Goal: Transaction & Acquisition: Purchase product/service

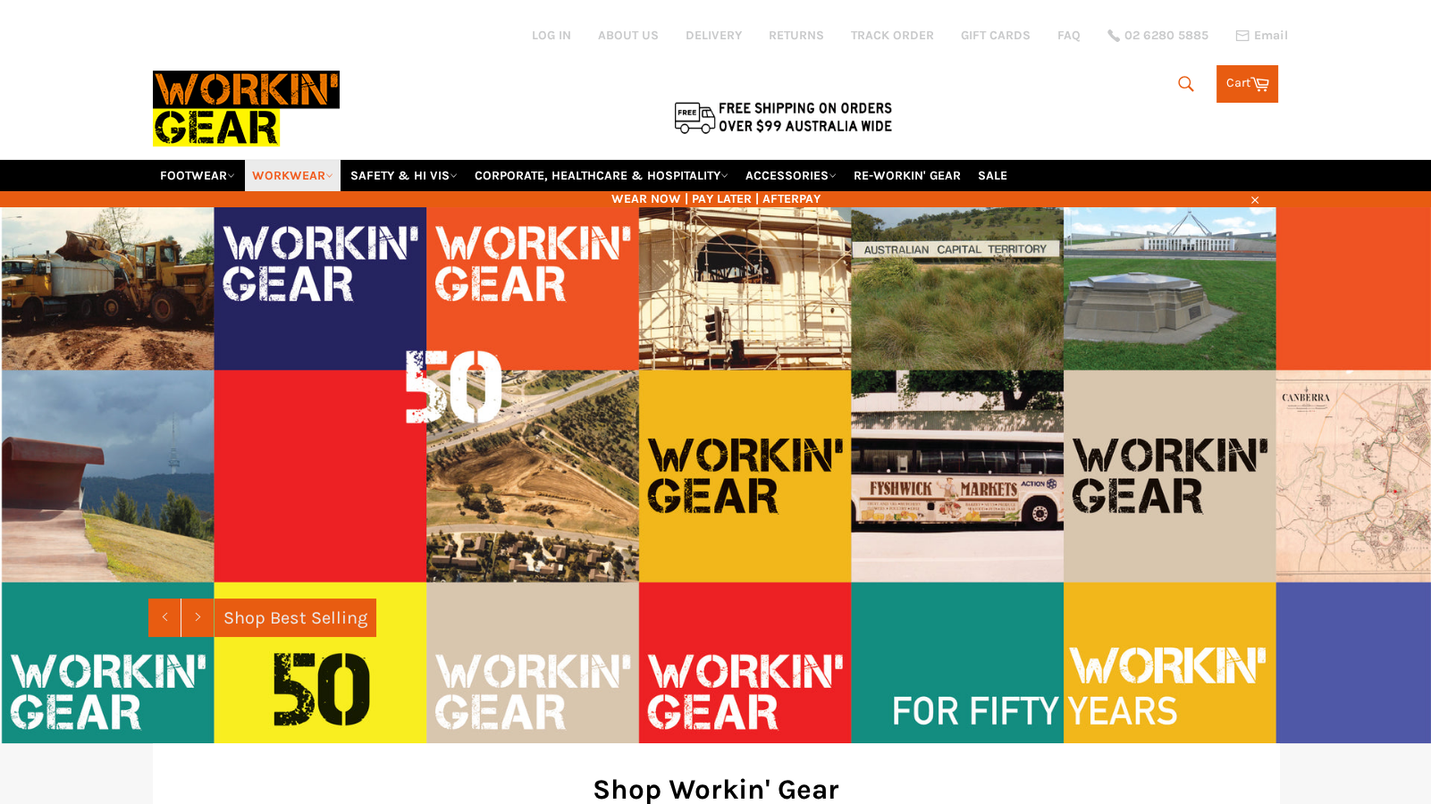
click at [330, 160] on link "WORKWEAR" at bounding box center [293, 175] width 96 height 31
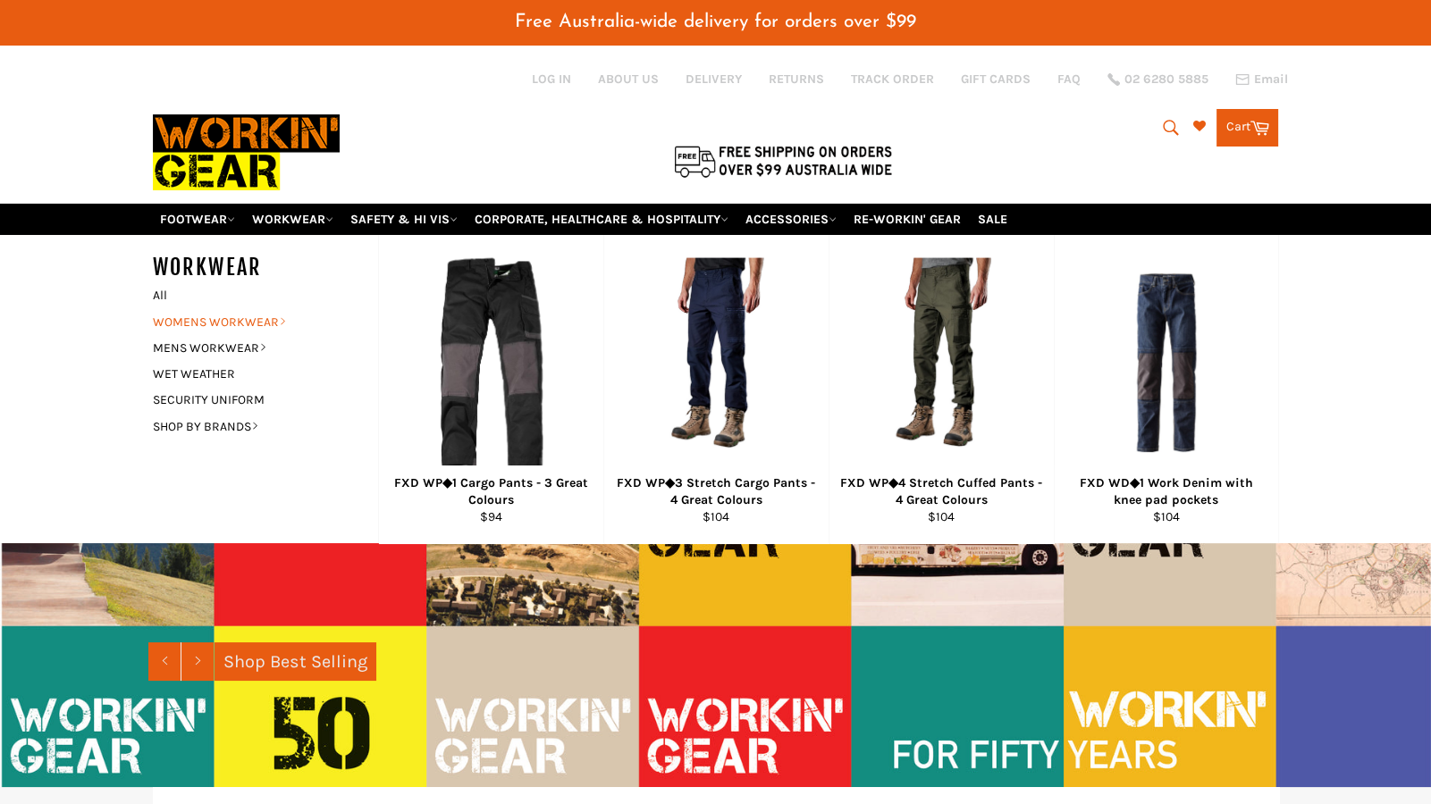
click at [257, 309] on link "WOMENS WORKWEAR" at bounding box center [252, 322] width 216 height 26
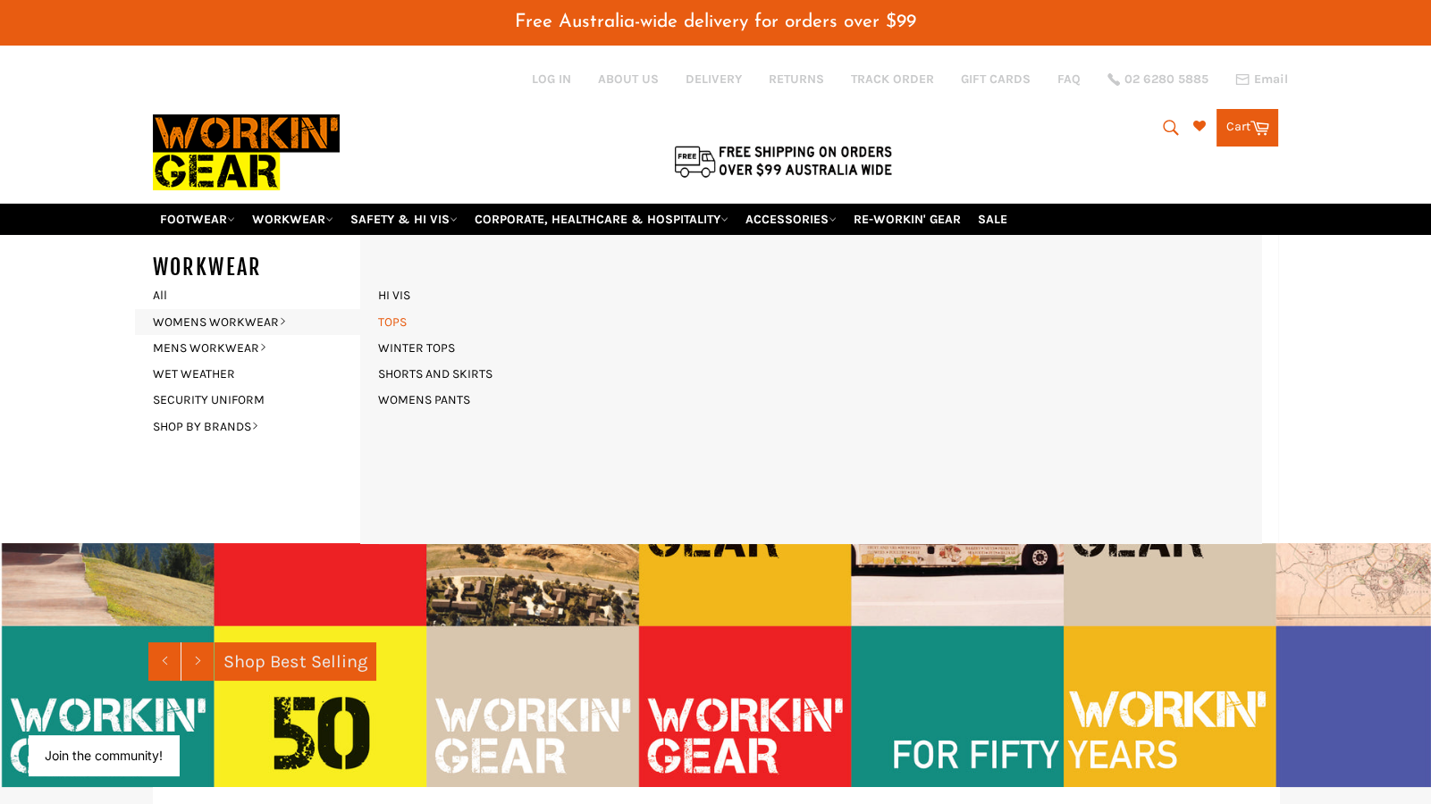
click at [385, 309] on link "TOPS" at bounding box center [392, 322] width 46 height 26
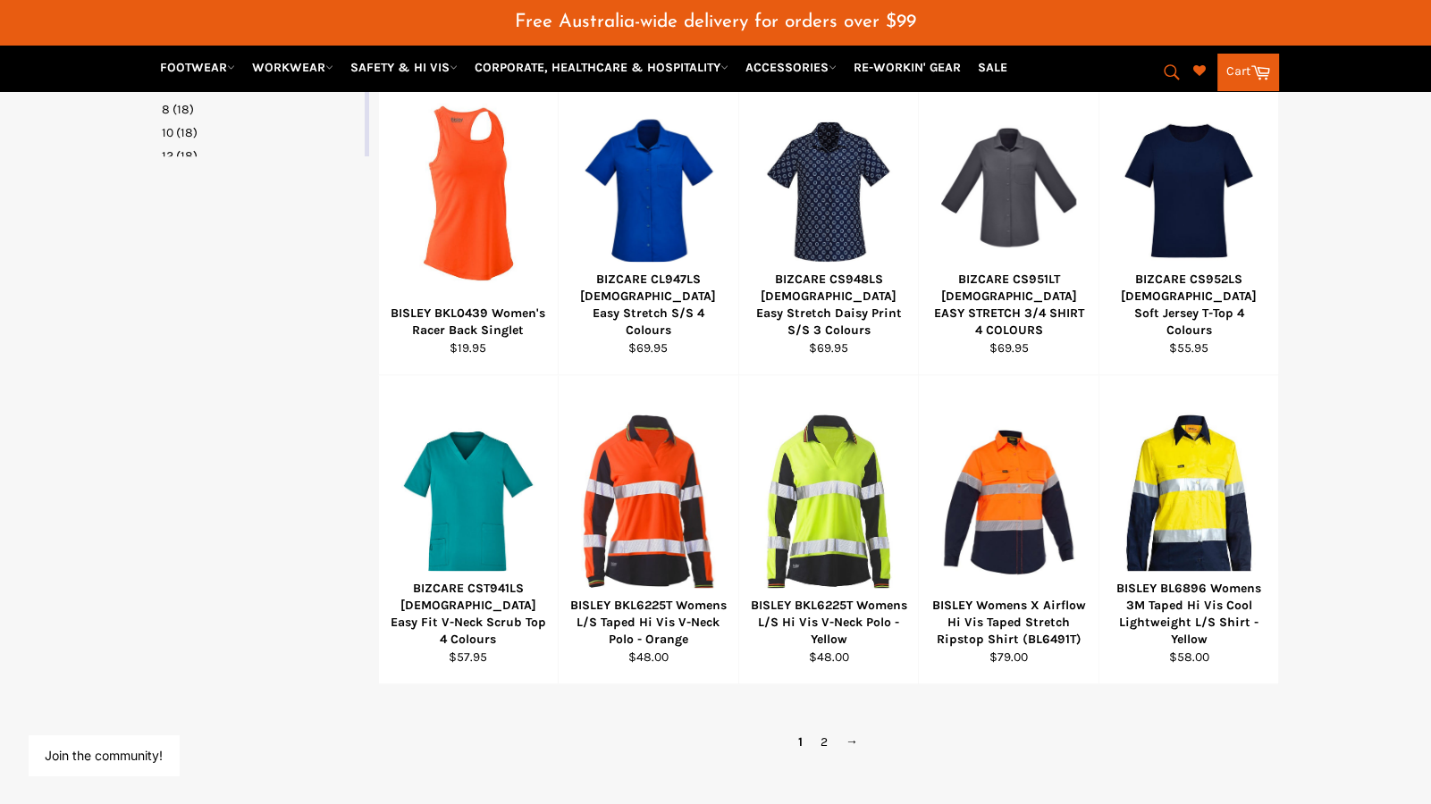
scroll to position [1086, 0]
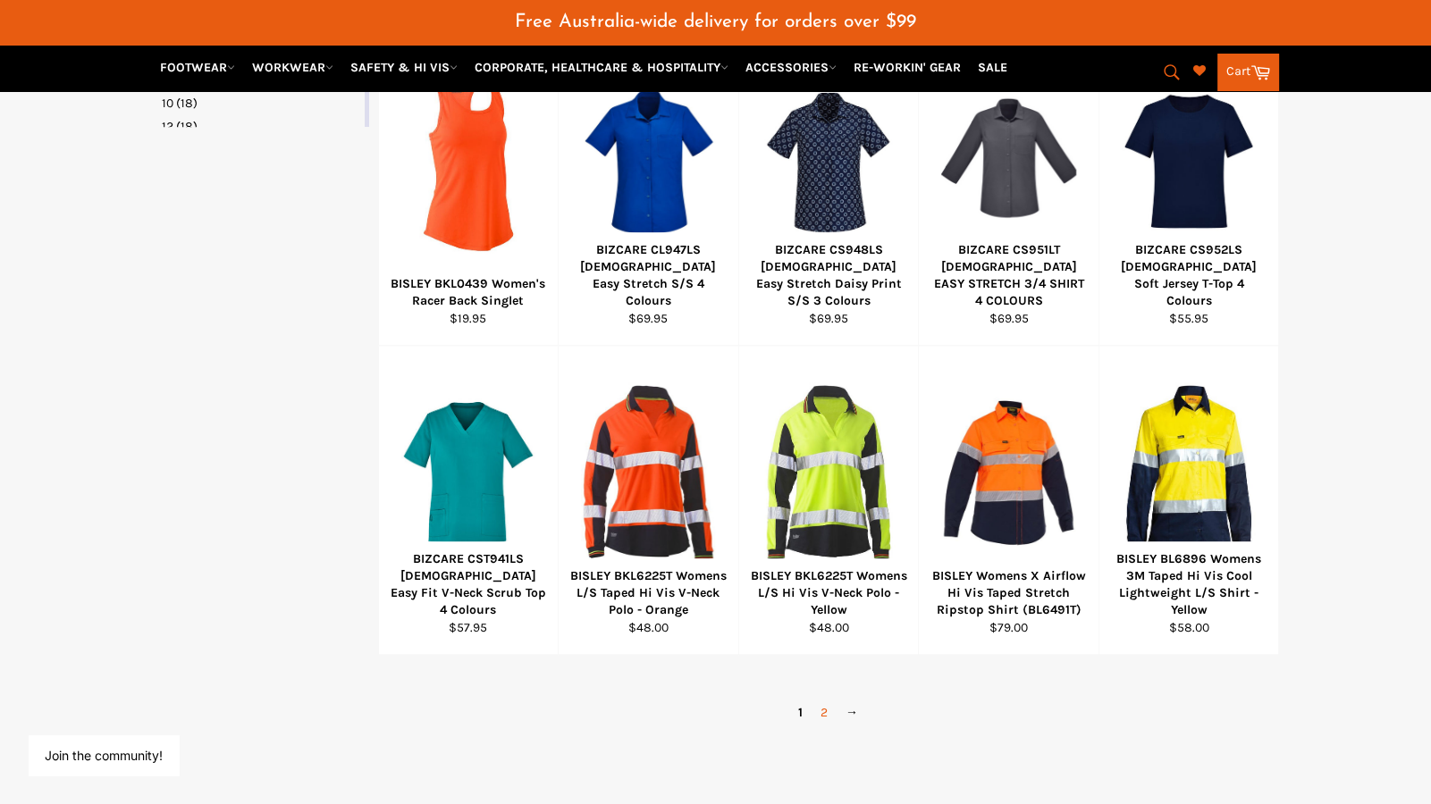
click at [835, 700] on link "2" at bounding box center [824, 713] width 25 height 26
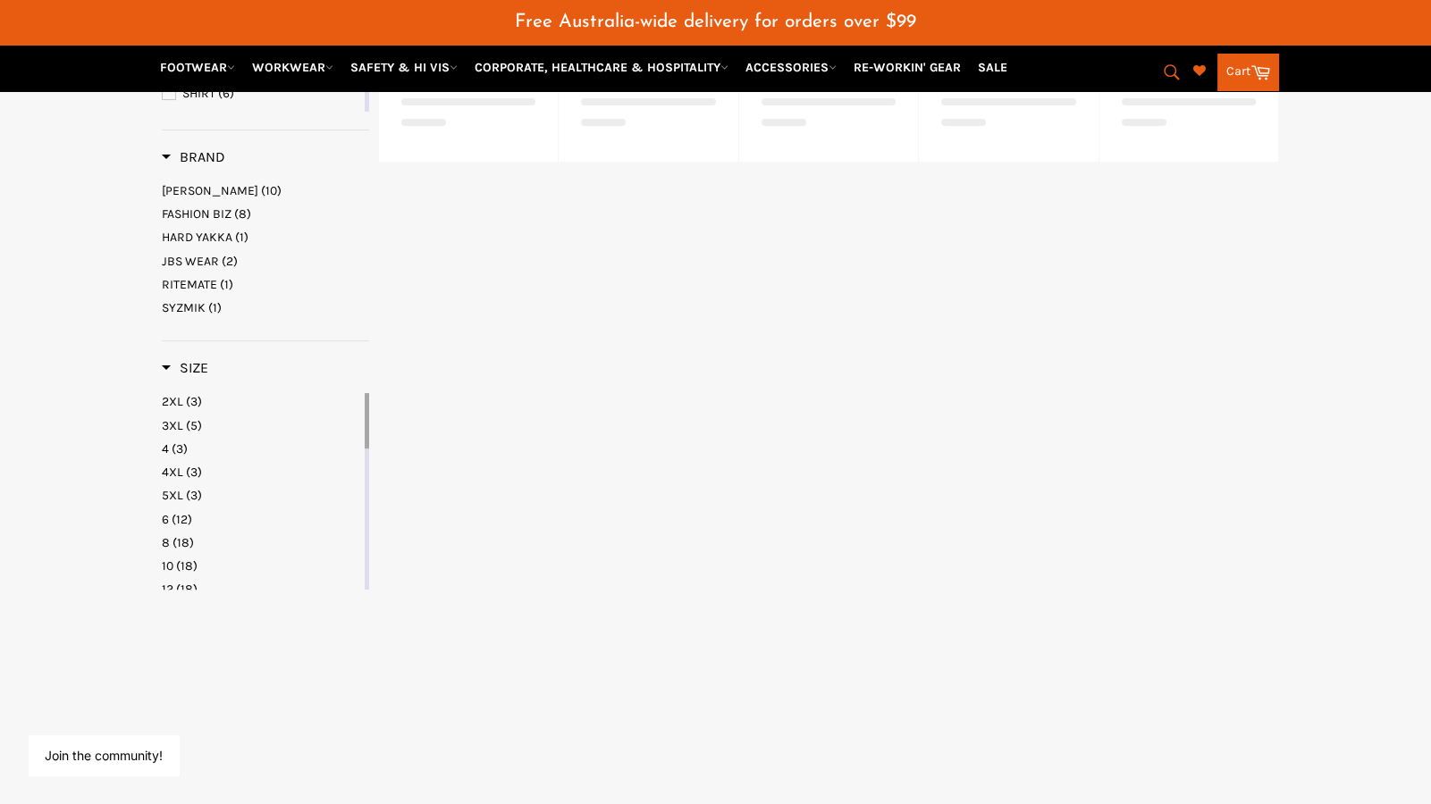
scroll to position [436, 0]
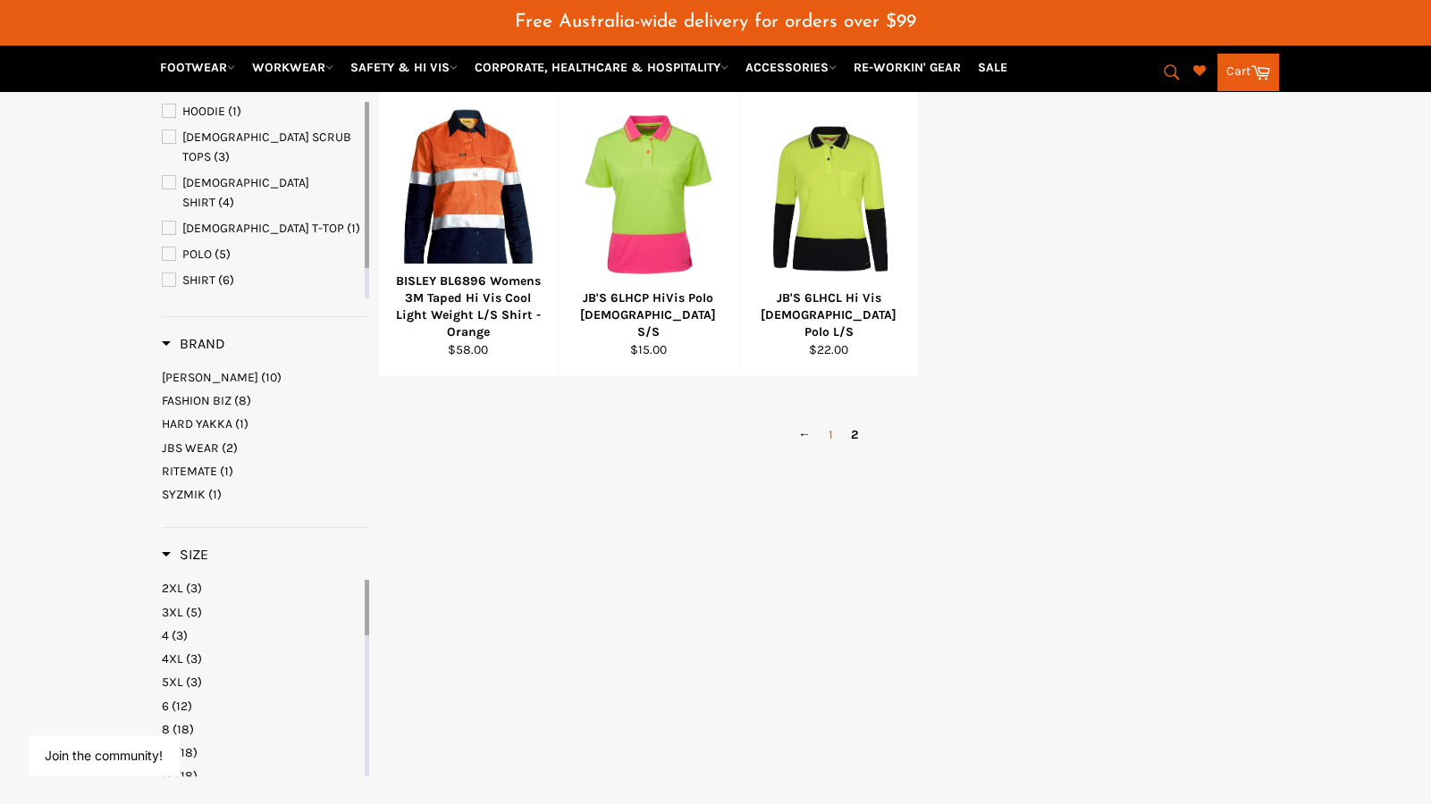
click at [837, 422] on link "1" at bounding box center [831, 435] width 22 height 26
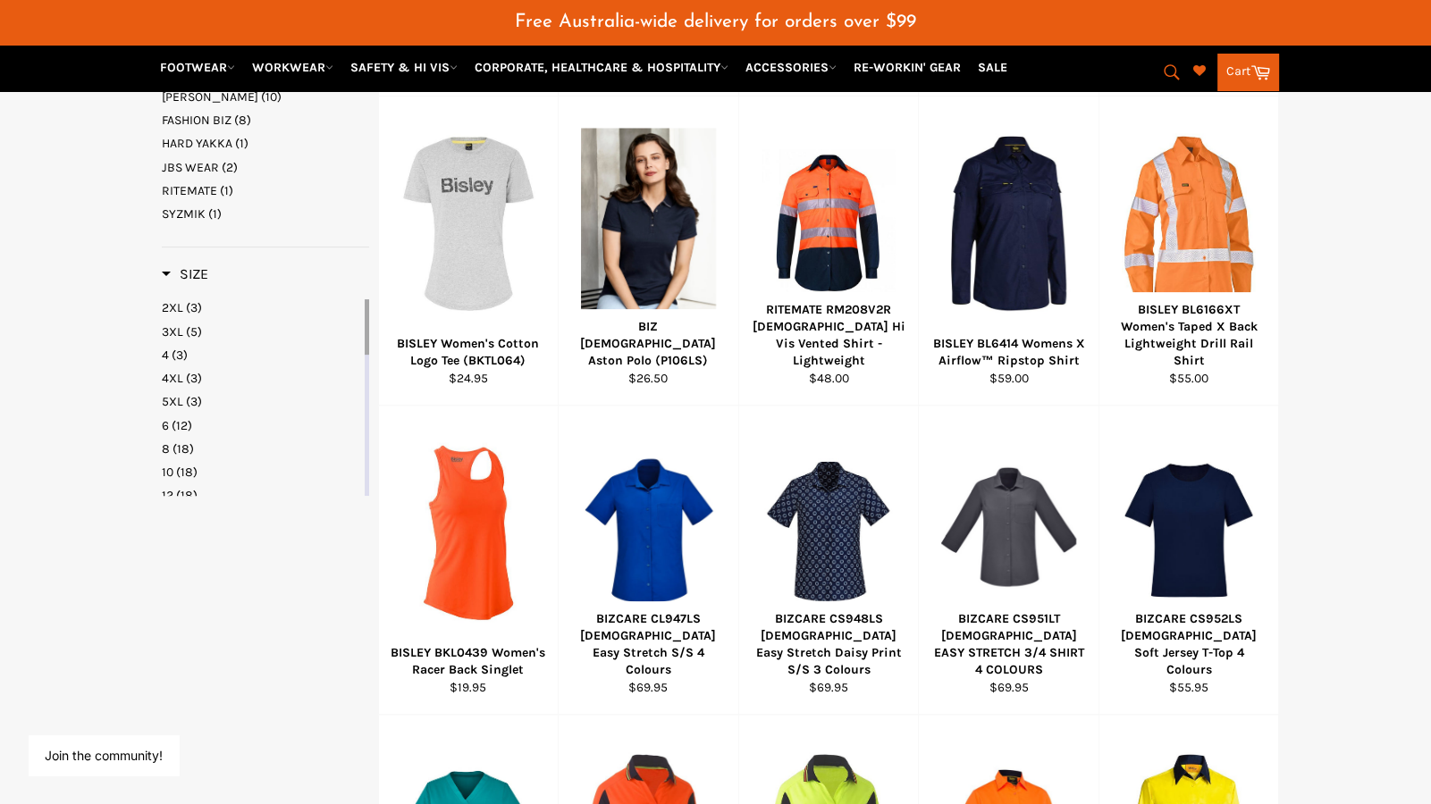
scroll to position [714, 0]
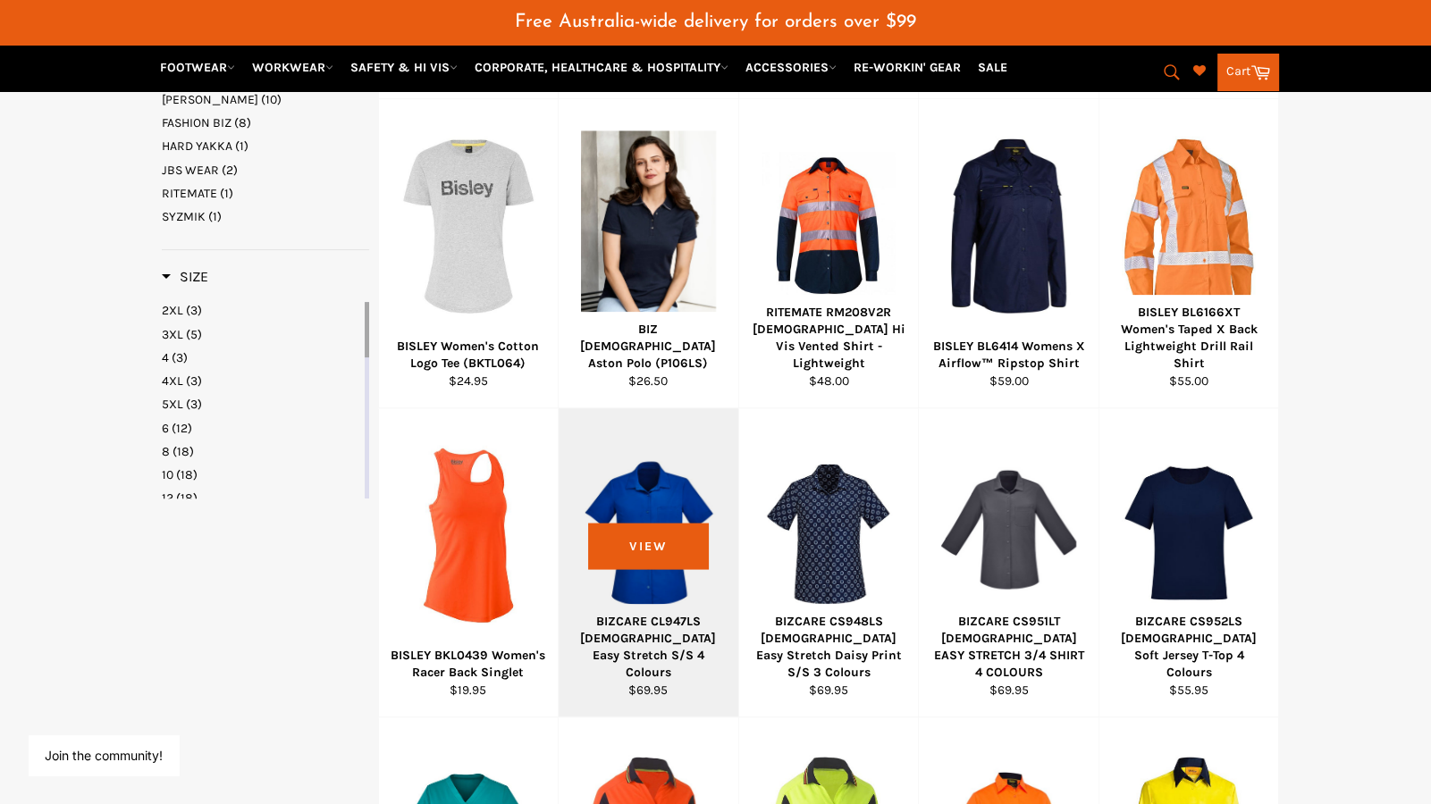
click at [643, 483] on div at bounding box center [648, 536] width 135 height 210
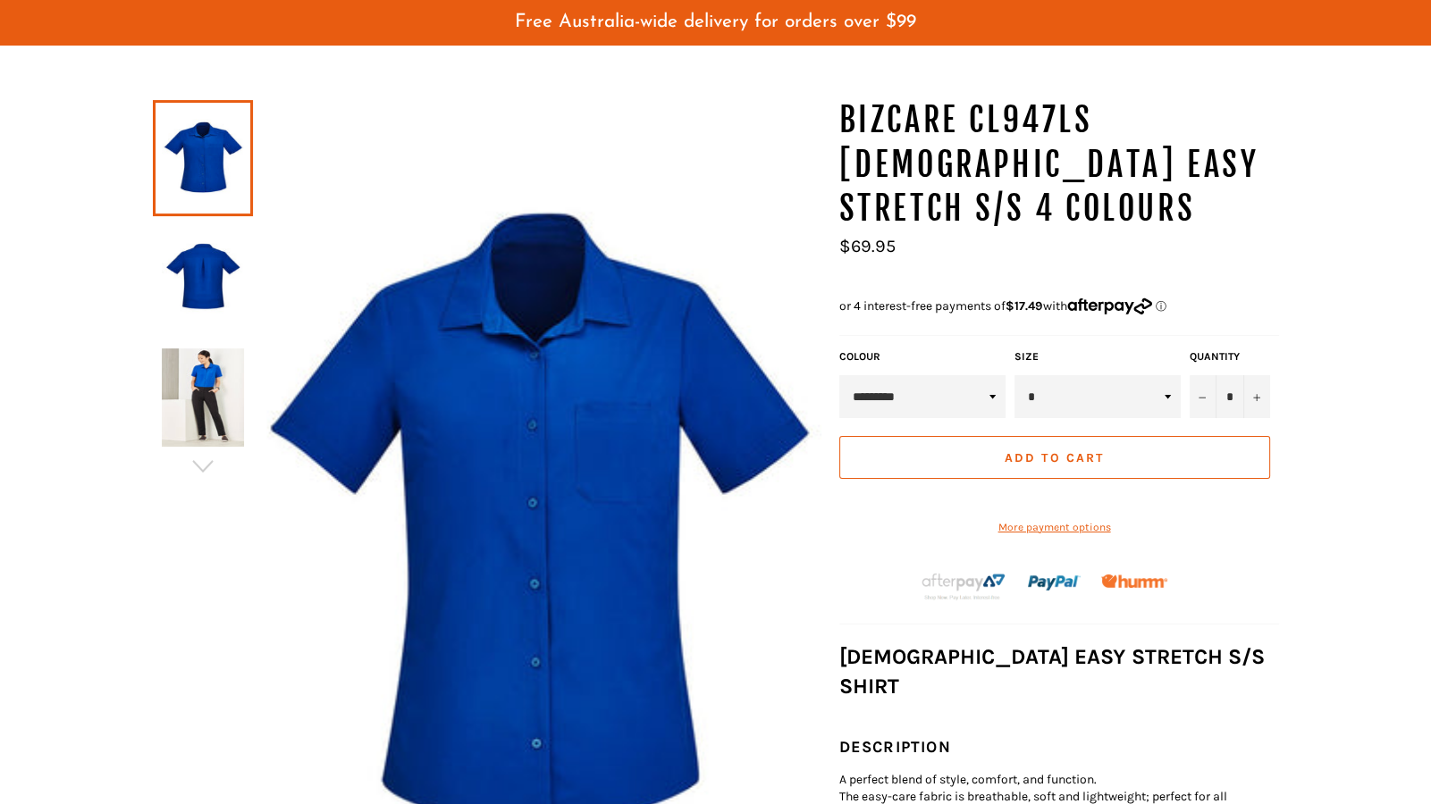
scroll to position [212, 0]
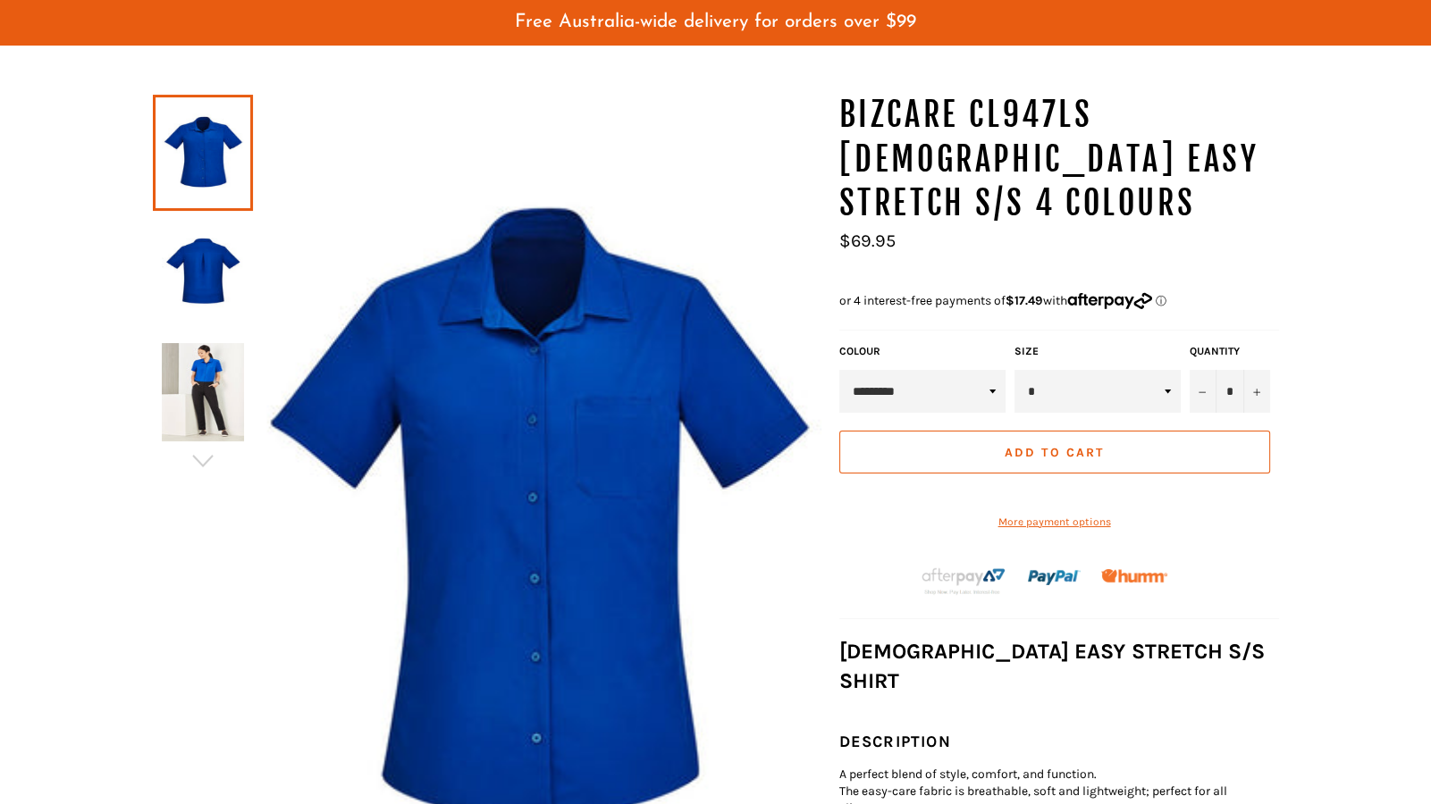
drag, startPoint x: 1429, startPoint y: 147, endPoint x: 1422, endPoint y: 200, distance: 54.1
click at [212, 353] on img at bounding box center [203, 392] width 82 height 98
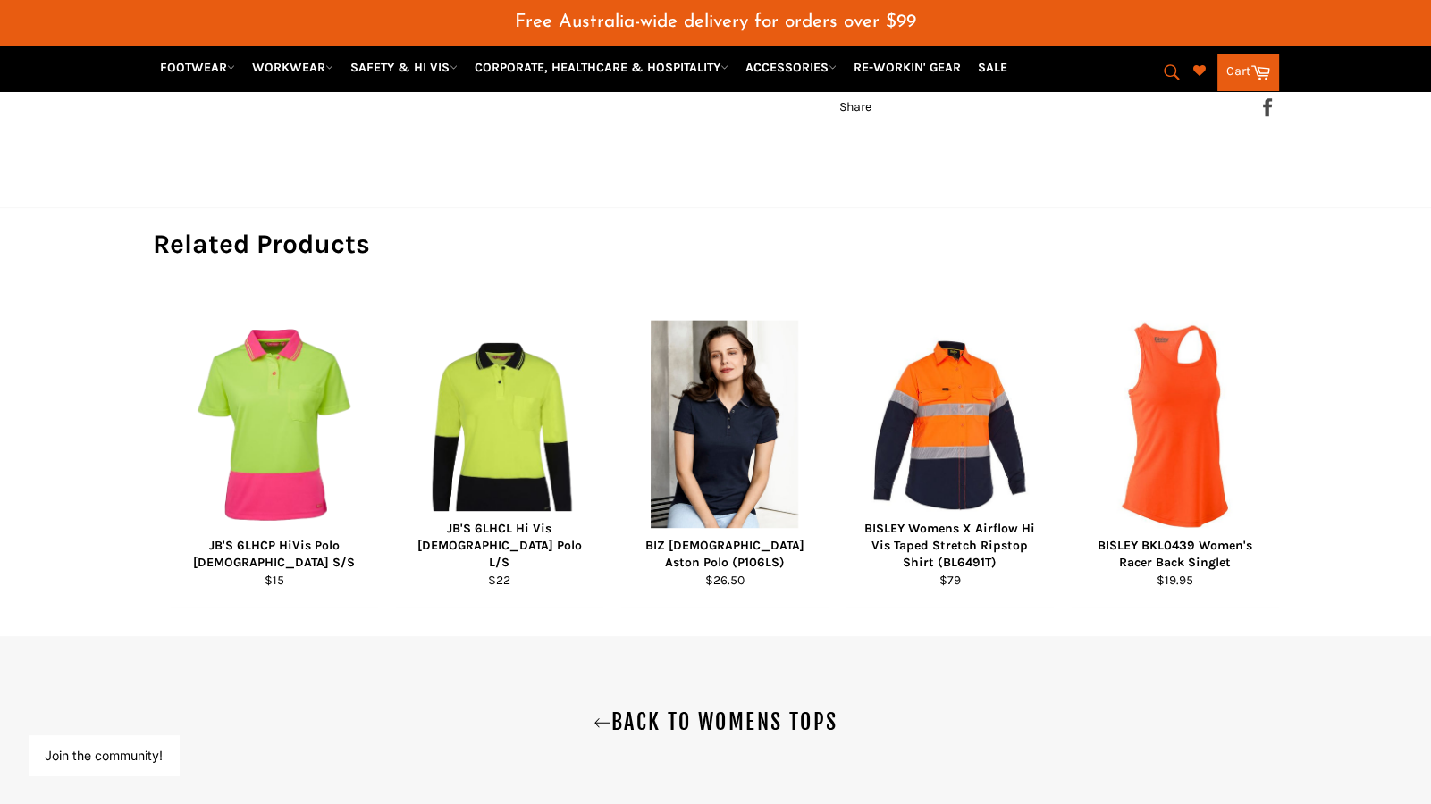
scroll to position [1241, 0]
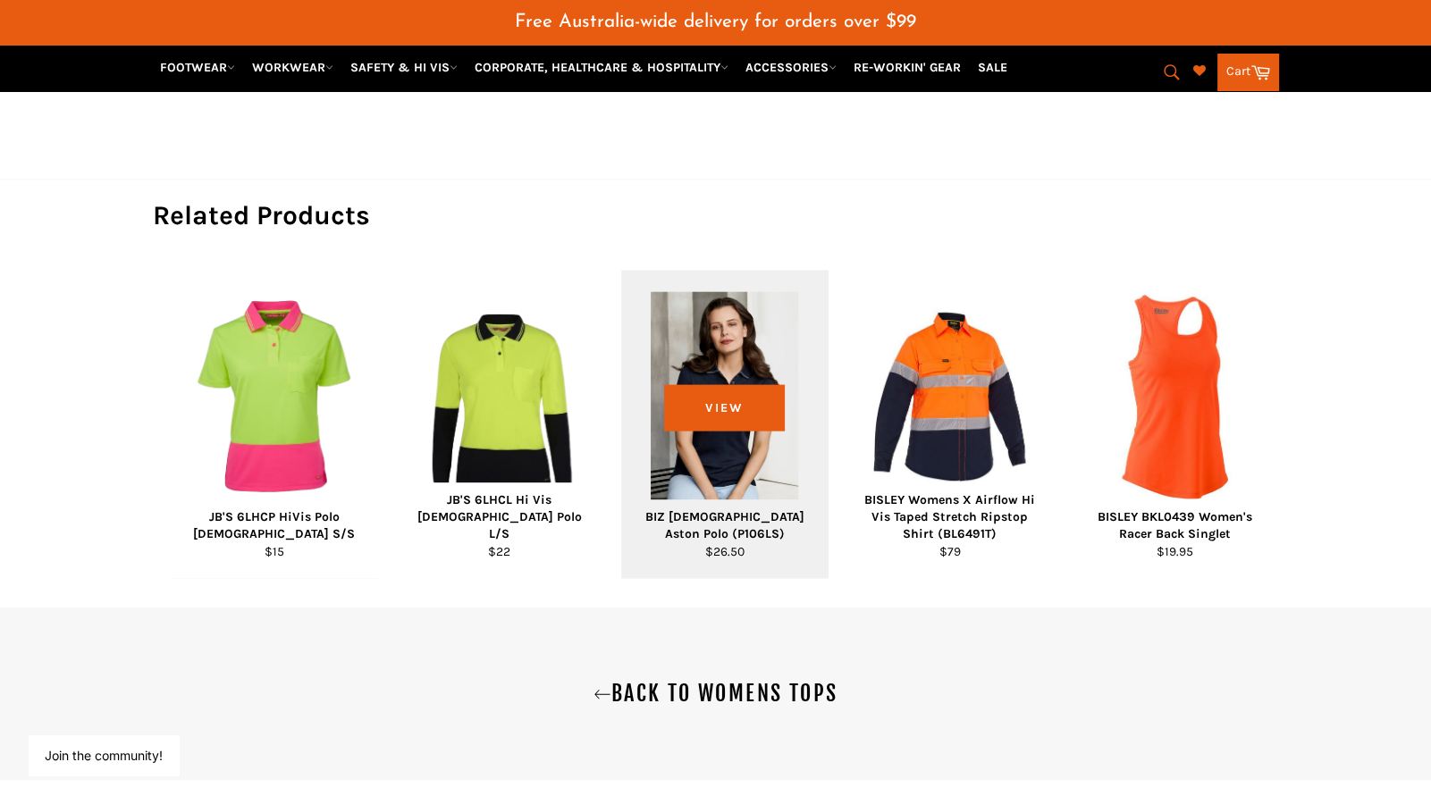
click at [769, 398] on div "View" at bounding box center [724, 424] width 207 height 308
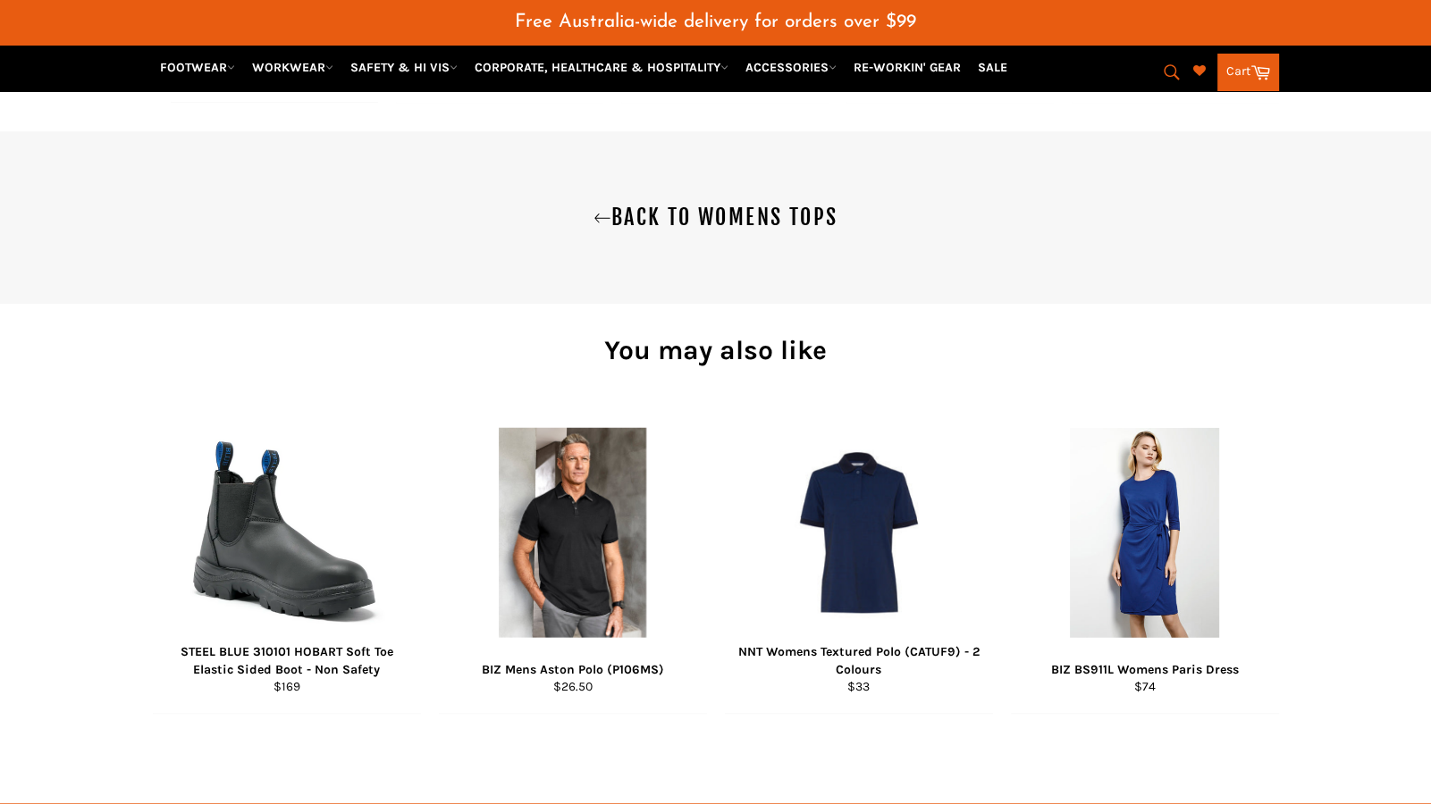
scroll to position [1549, 0]
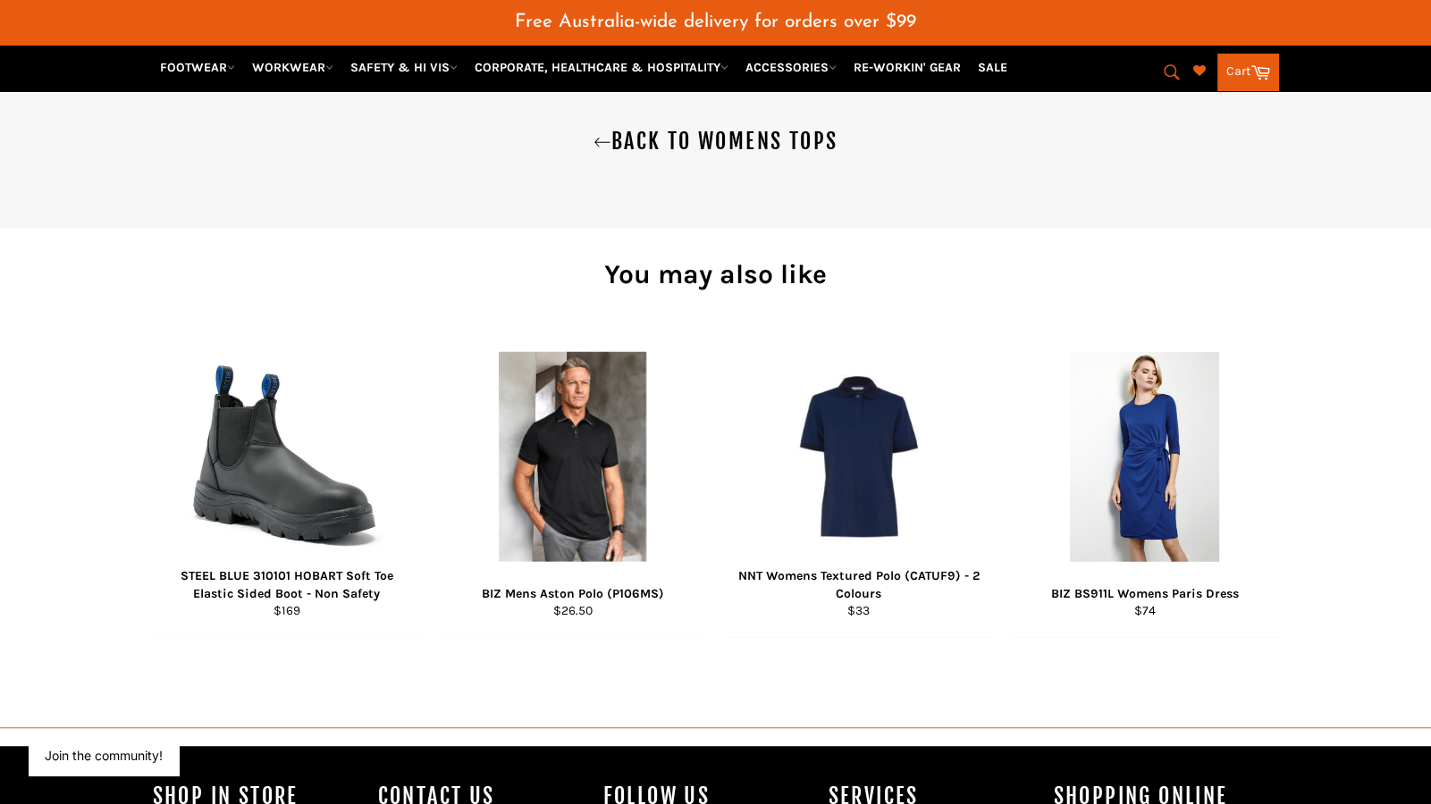
drag, startPoint x: 1429, startPoint y: 96, endPoint x: 1429, endPoint y: 539, distance: 443.4
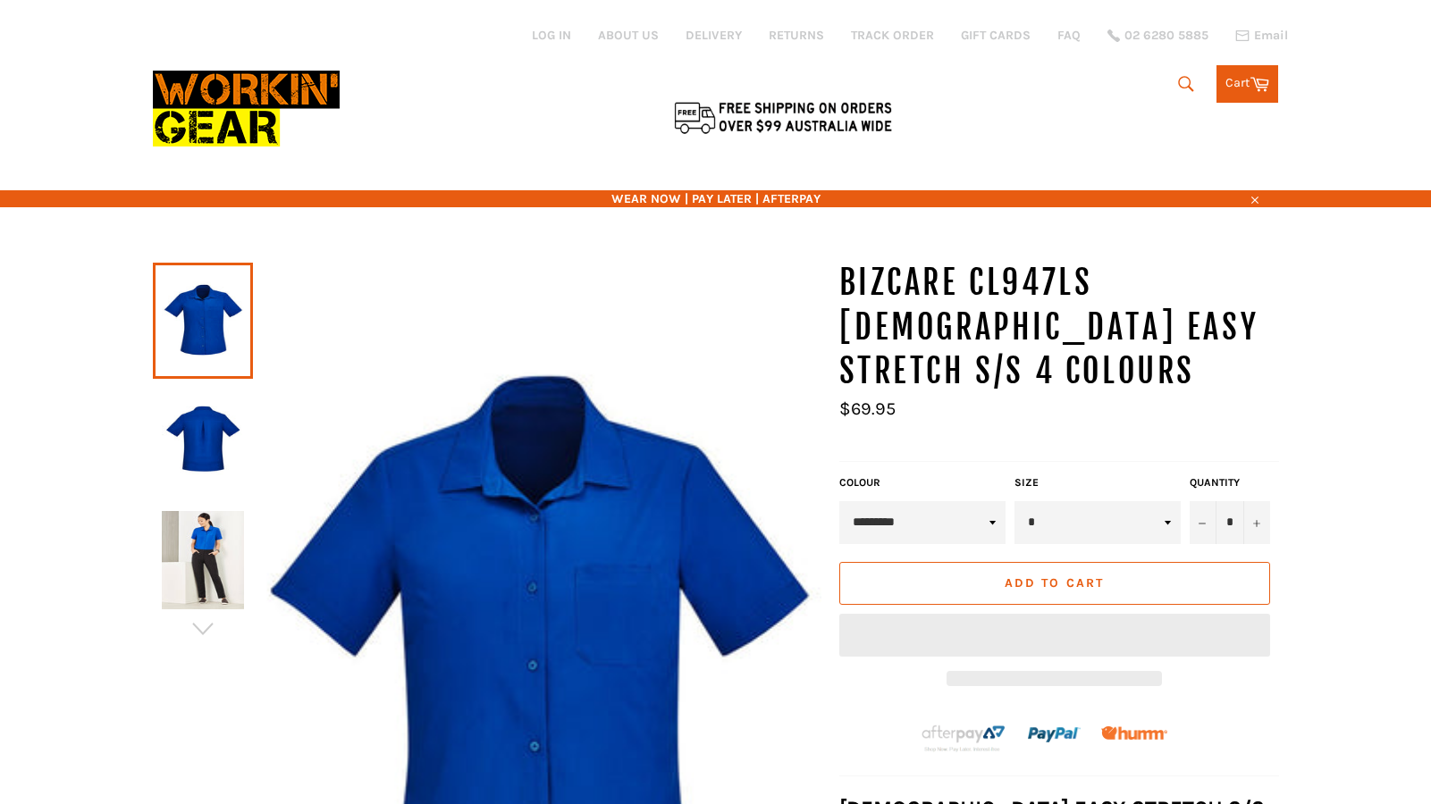
scroll to position [1159, 0]
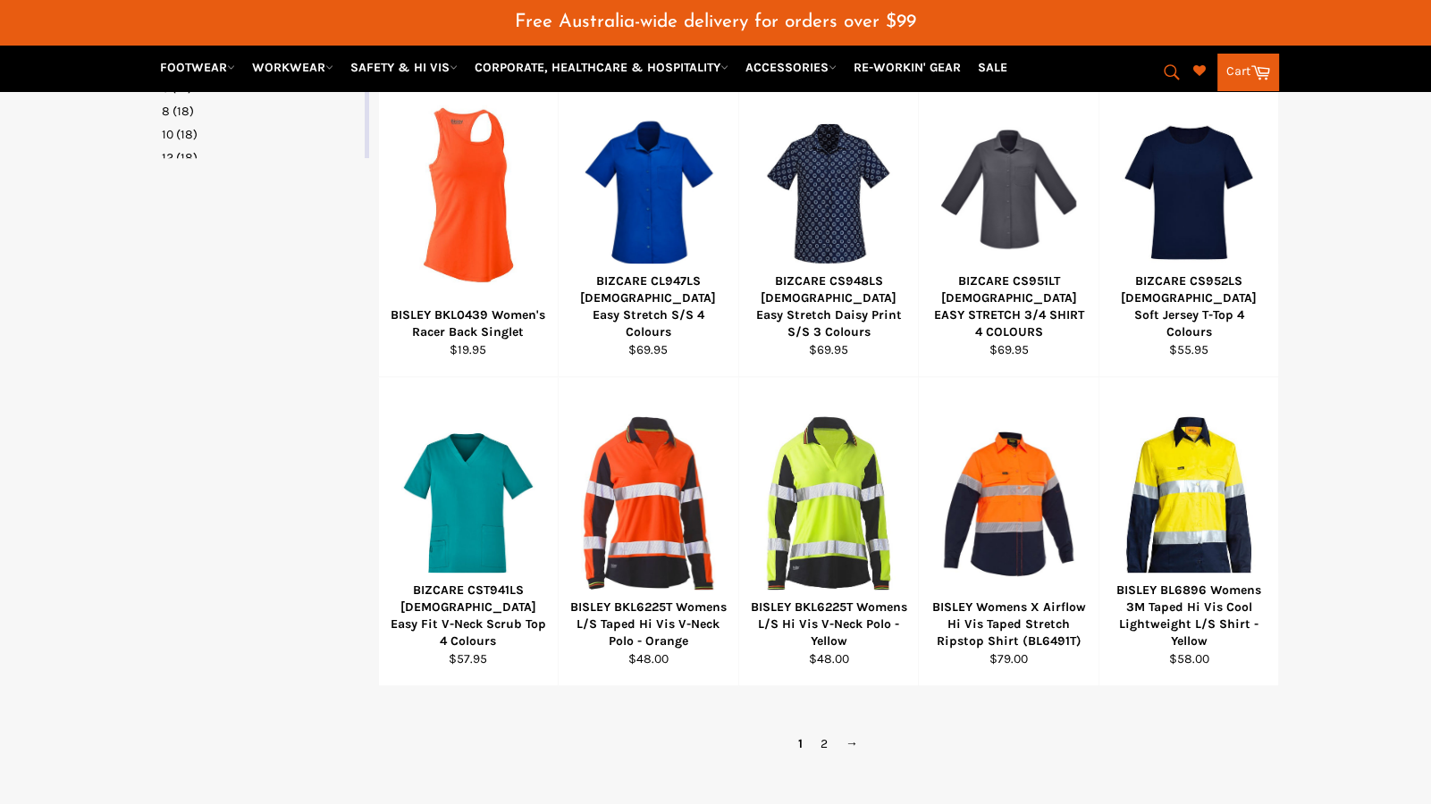
scroll to position [1099, 0]
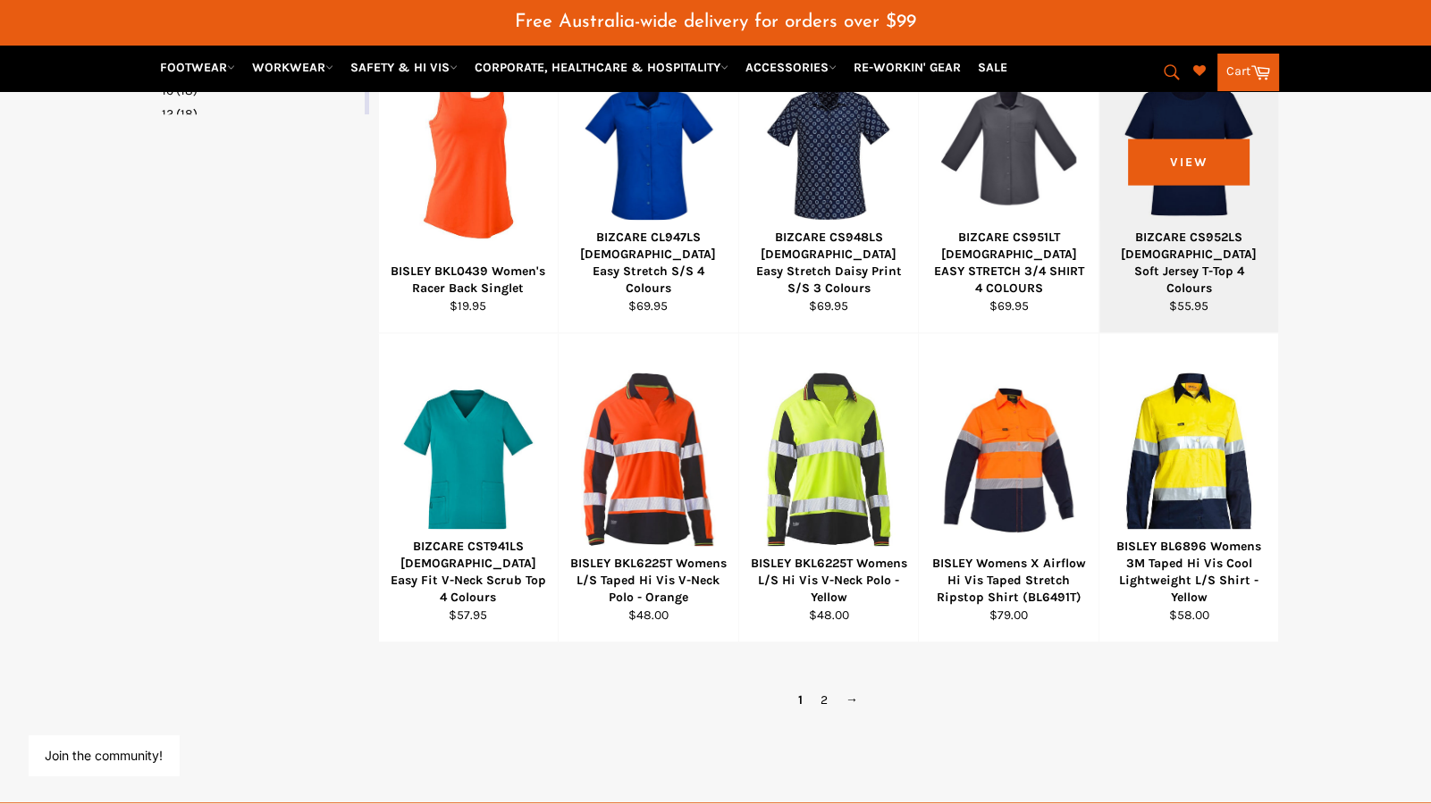
click at [1191, 117] on div at bounding box center [1189, 151] width 135 height 210
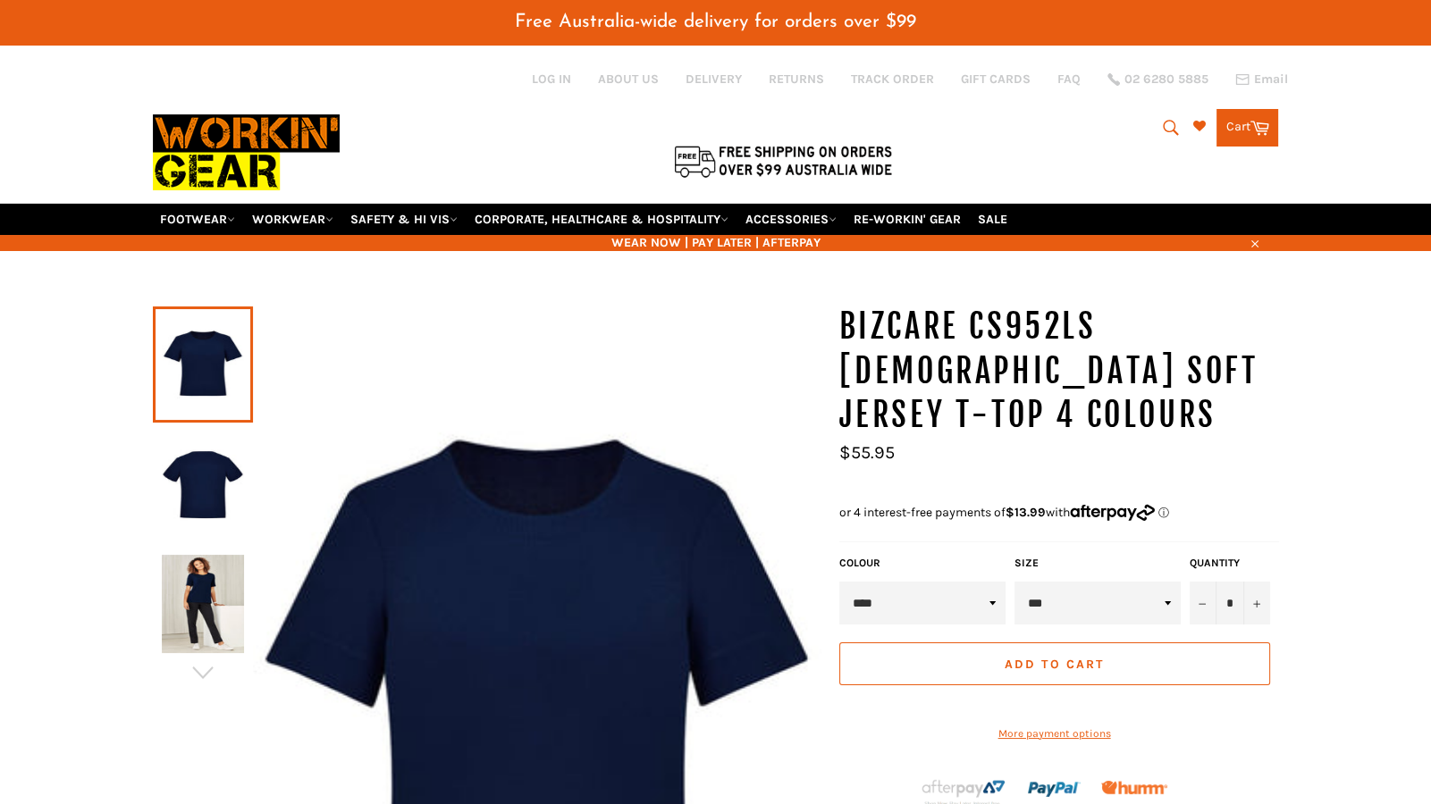
scroll to position [152, 0]
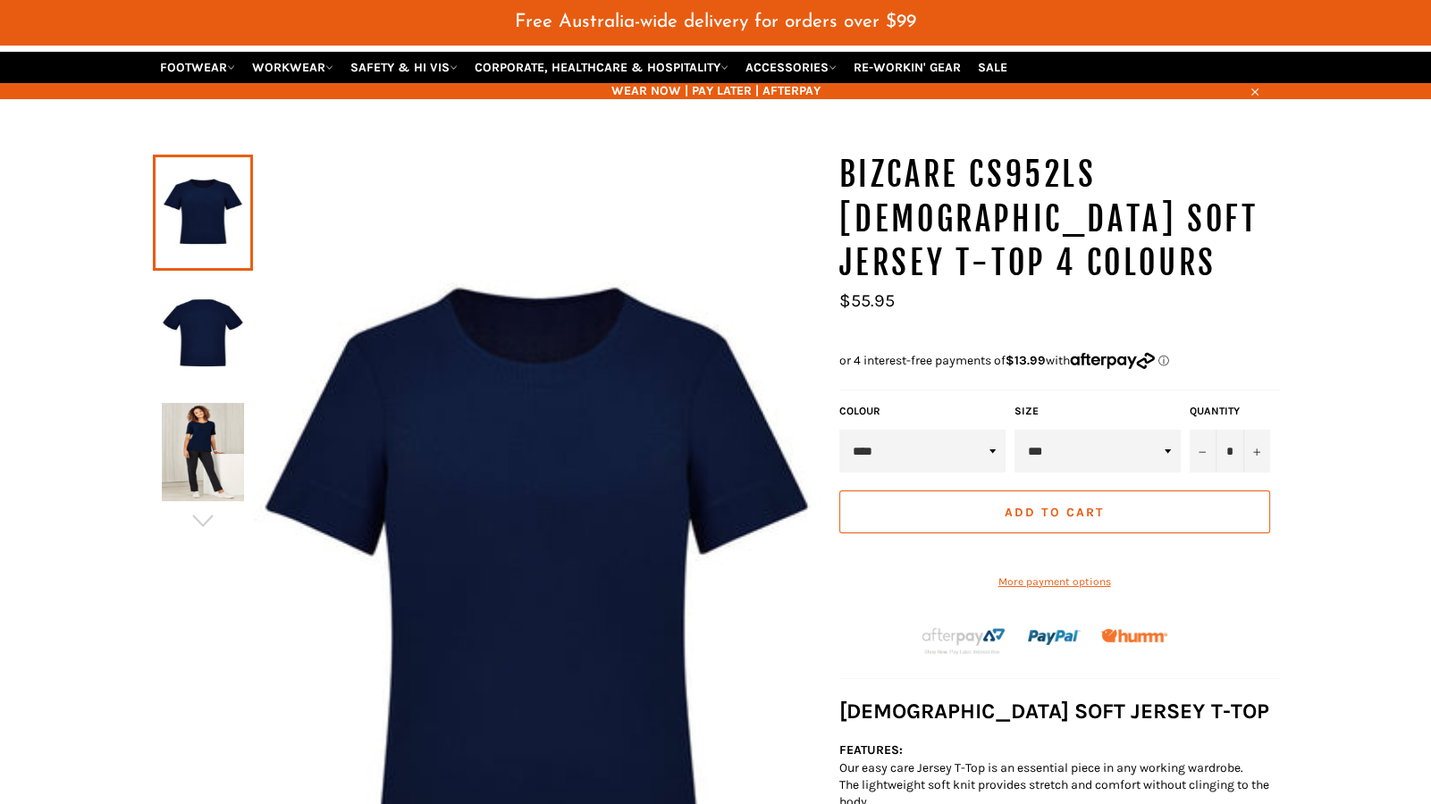
click at [231, 403] on img at bounding box center [203, 452] width 82 height 98
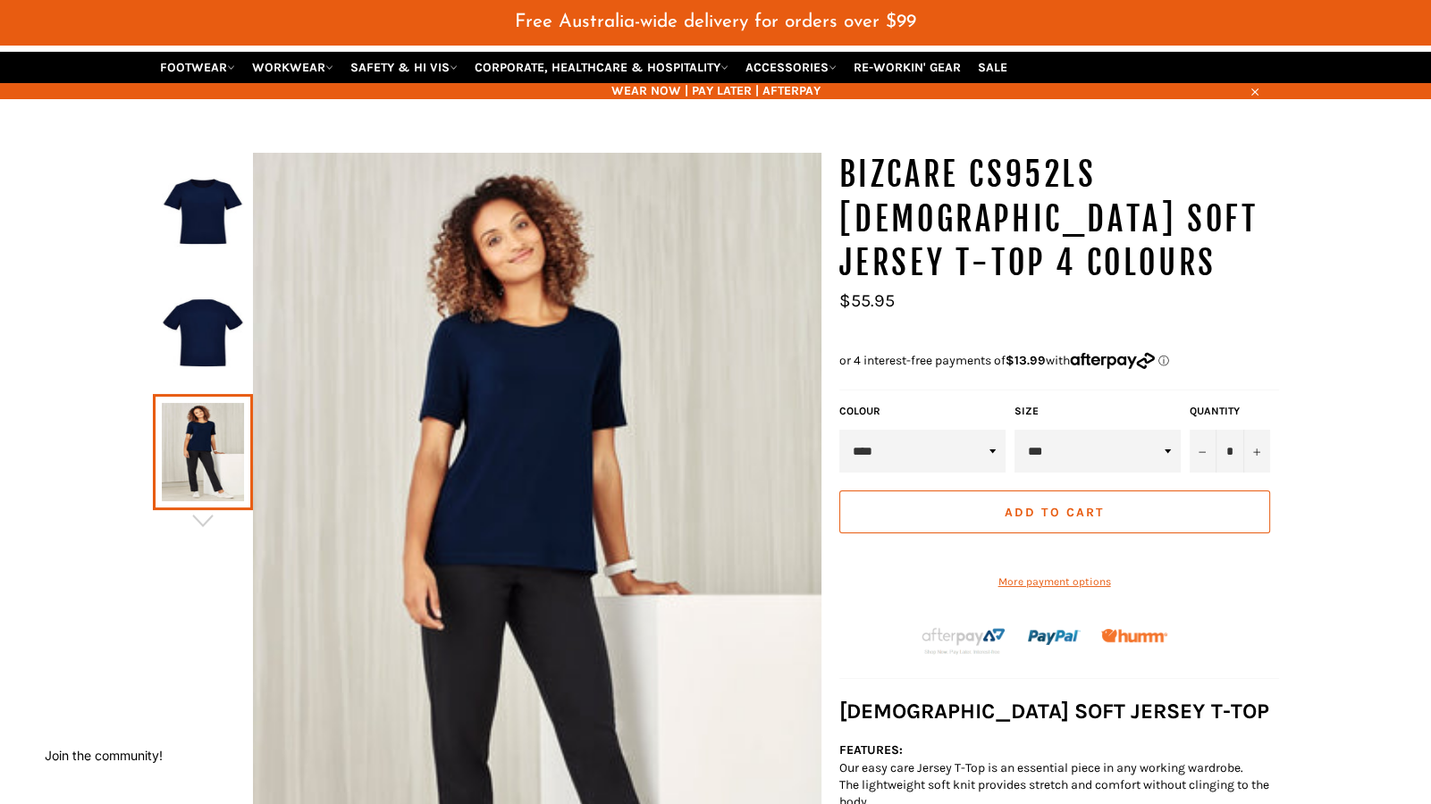
click at [223, 283] on img at bounding box center [203, 332] width 82 height 98
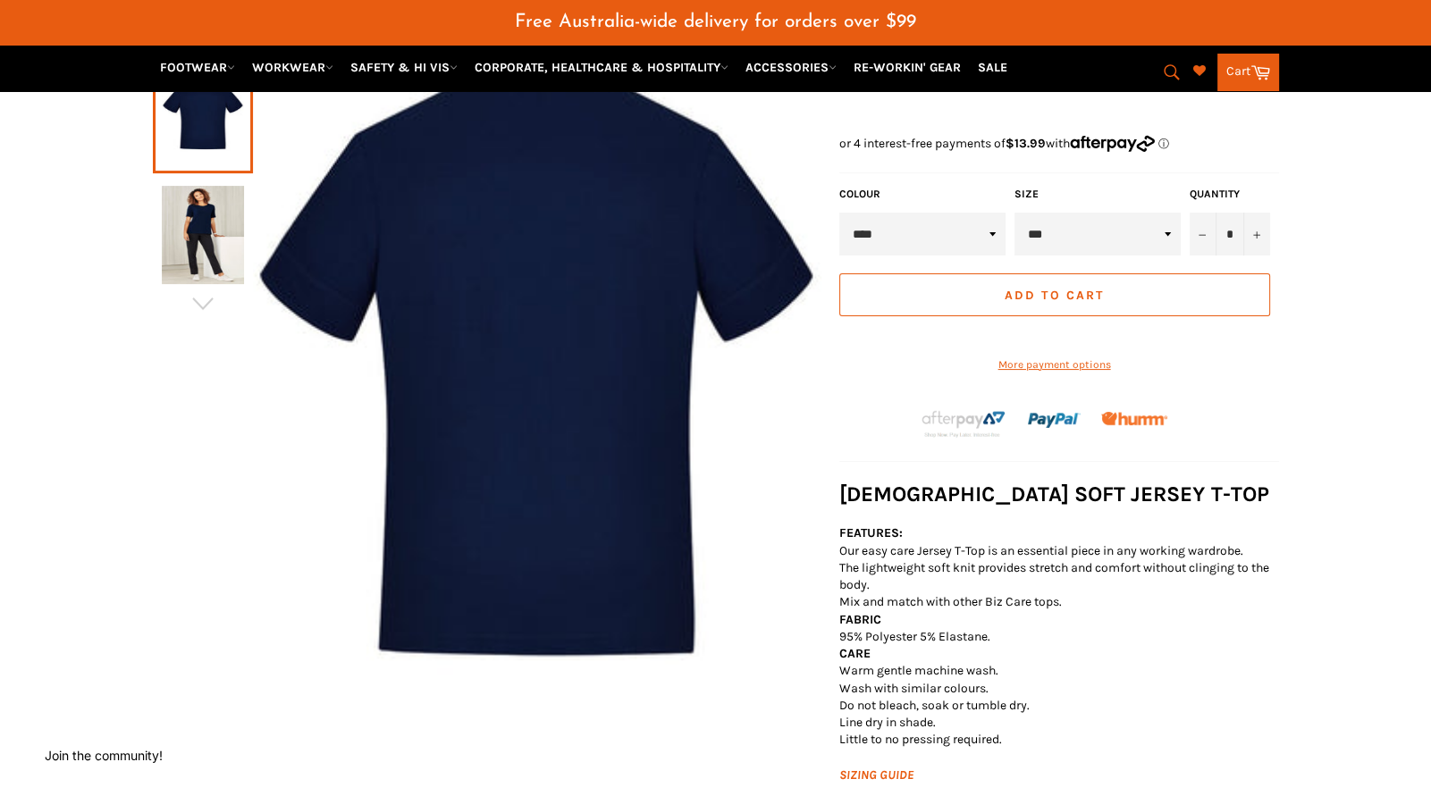
scroll to position [371, 0]
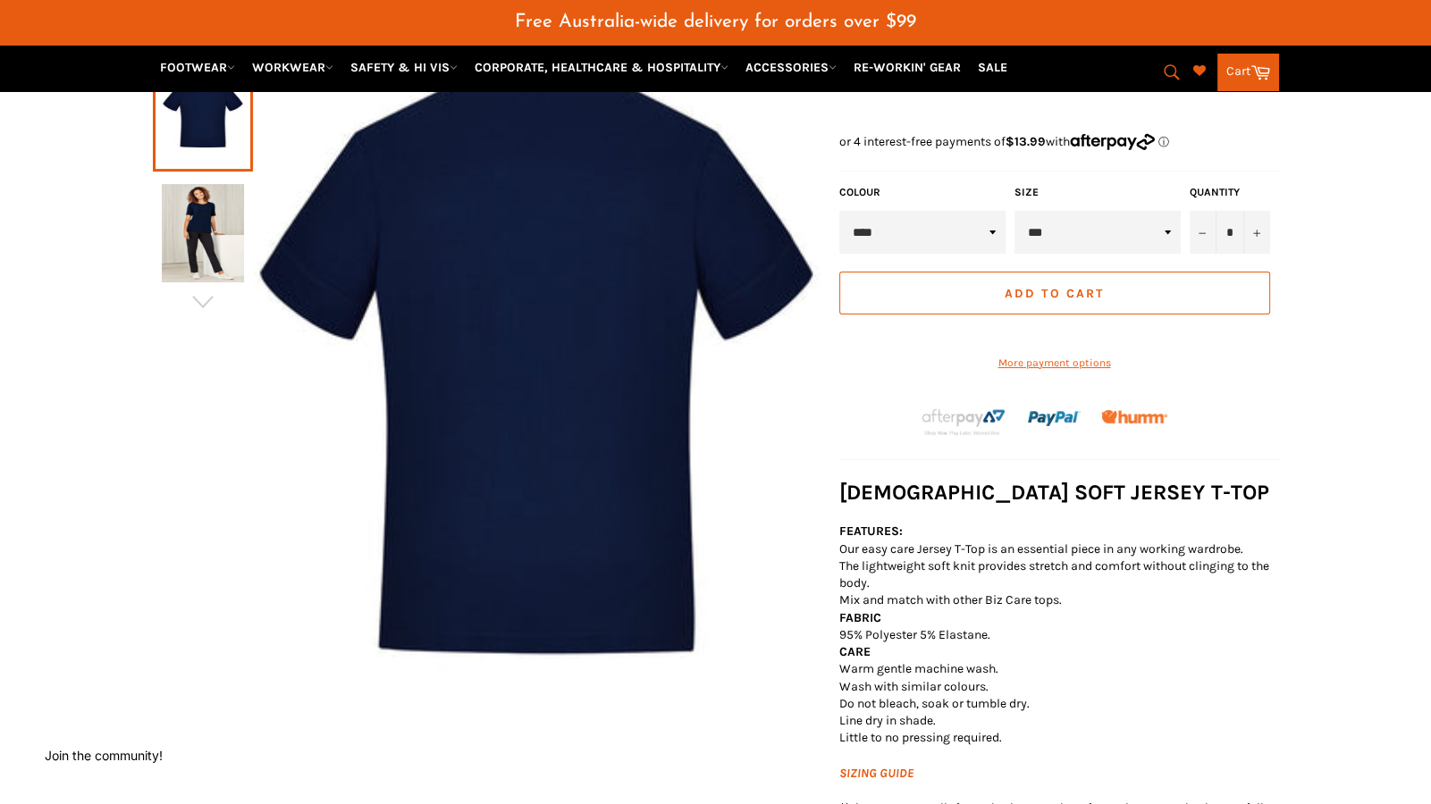
click at [1158, 211] on select "*** *** *** *** *** *** *** *** ***" at bounding box center [1098, 232] width 166 height 43
select select "***"
click at [1015, 211] on select "*** *** *** *** *** *** *** *** ***" at bounding box center [1098, 232] width 166 height 43
